Goal: Entertainment & Leisure: Consume media (video, audio)

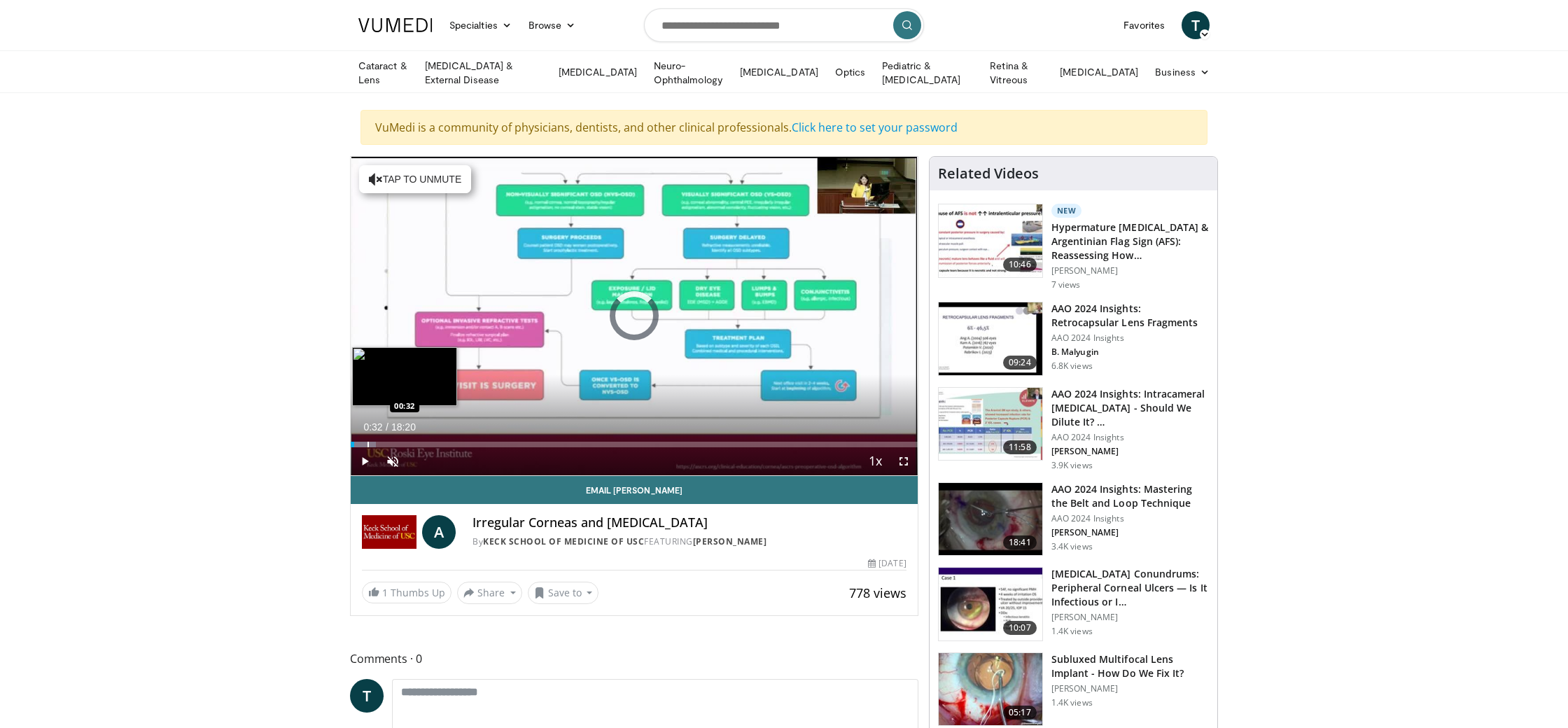
click at [368, 441] on div "Progress Bar" at bounding box center [369, 444] width 2 height 6
click at [362, 441] on div "00:21" at bounding box center [356, 444] width 11 height 6
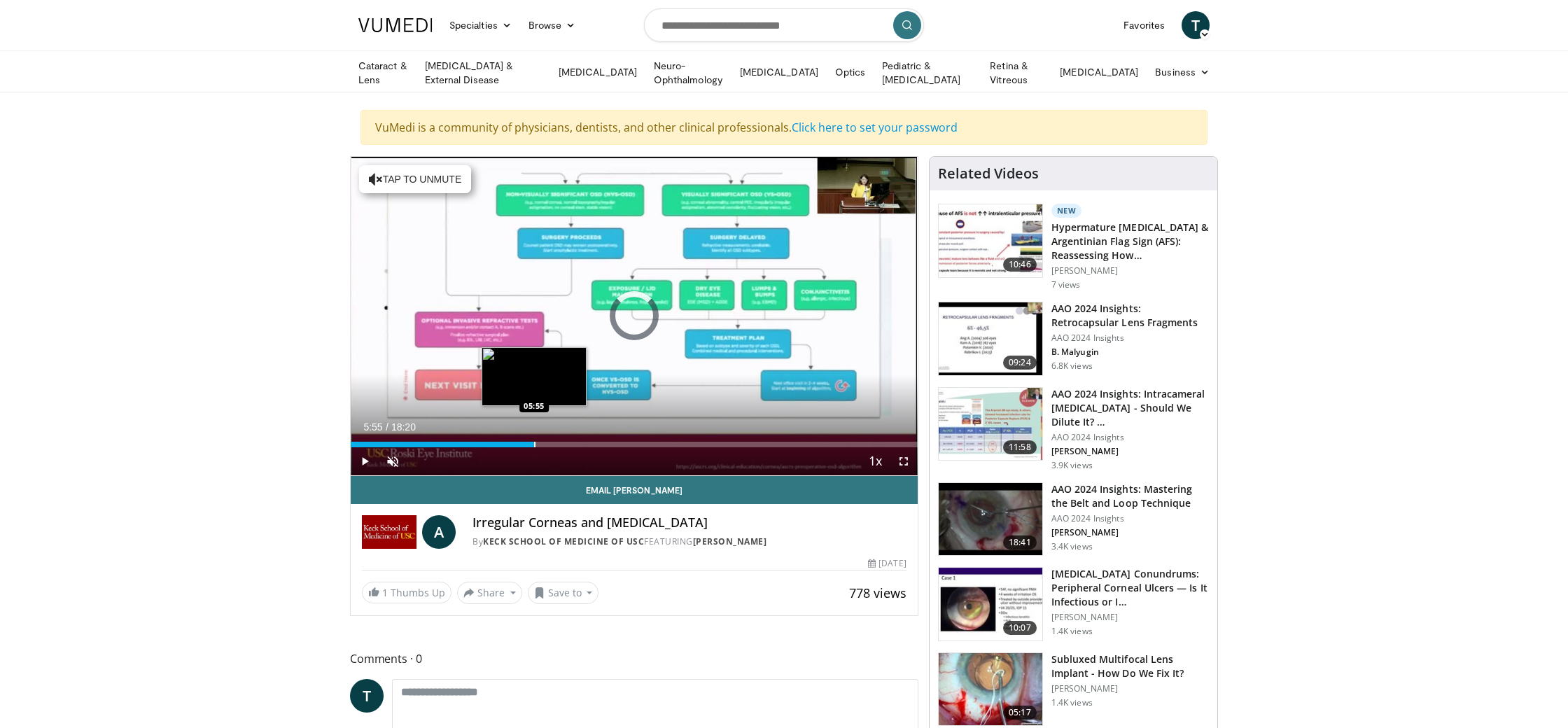
click at [534, 444] on div "Progress Bar" at bounding box center [535, 444] width 2 height 6
